Goal: Navigation & Orientation: Find specific page/section

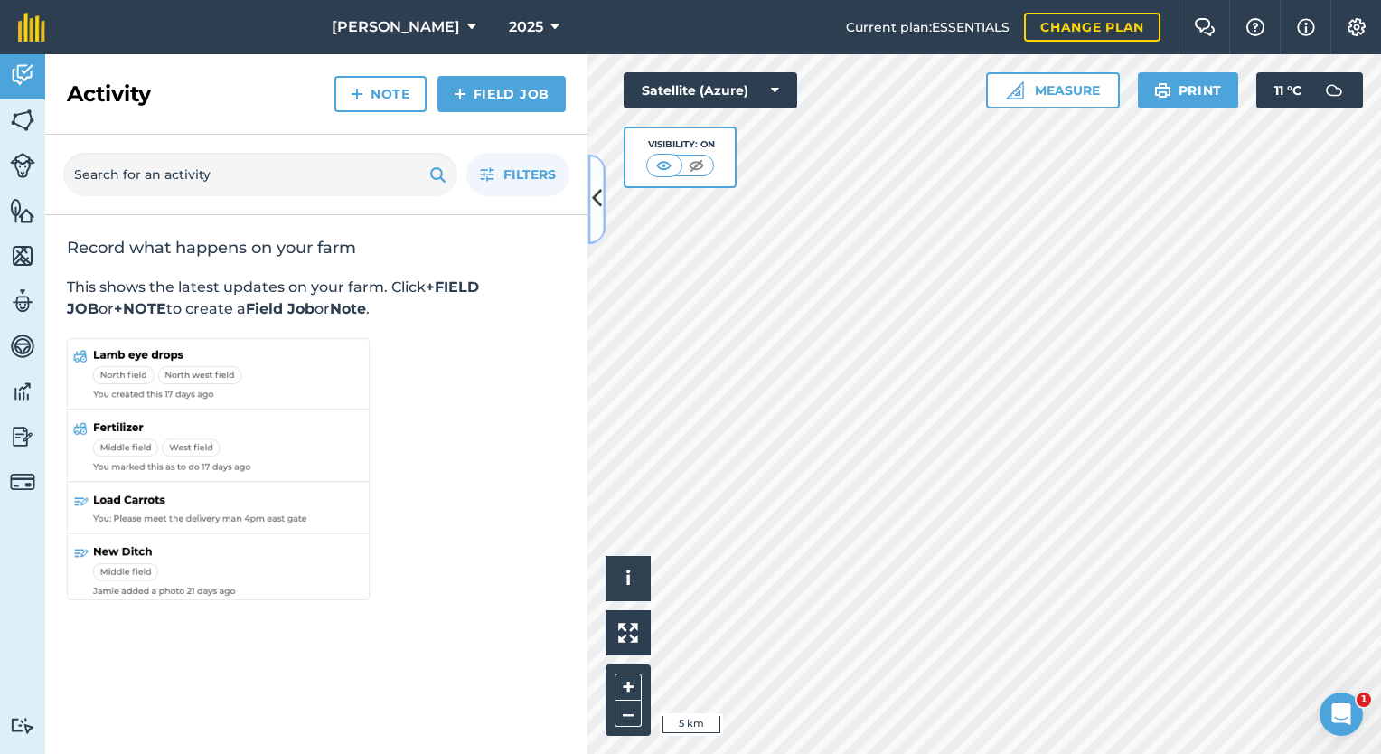
click at [594, 232] on button at bounding box center [597, 199] width 18 height 90
